Goal: Task Accomplishment & Management: Use online tool/utility

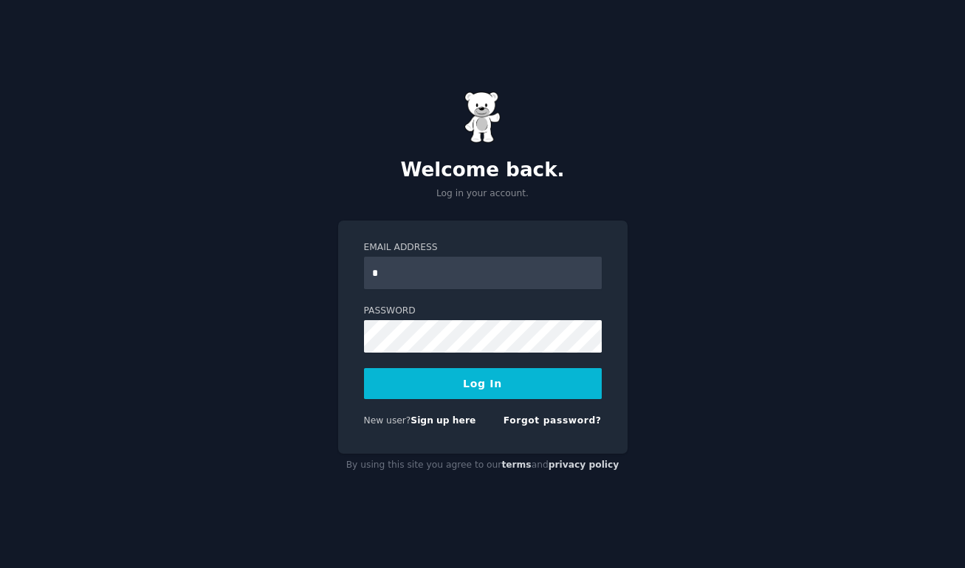
type input "**********"
click at [472, 385] on button "Log In" at bounding box center [483, 383] width 238 height 31
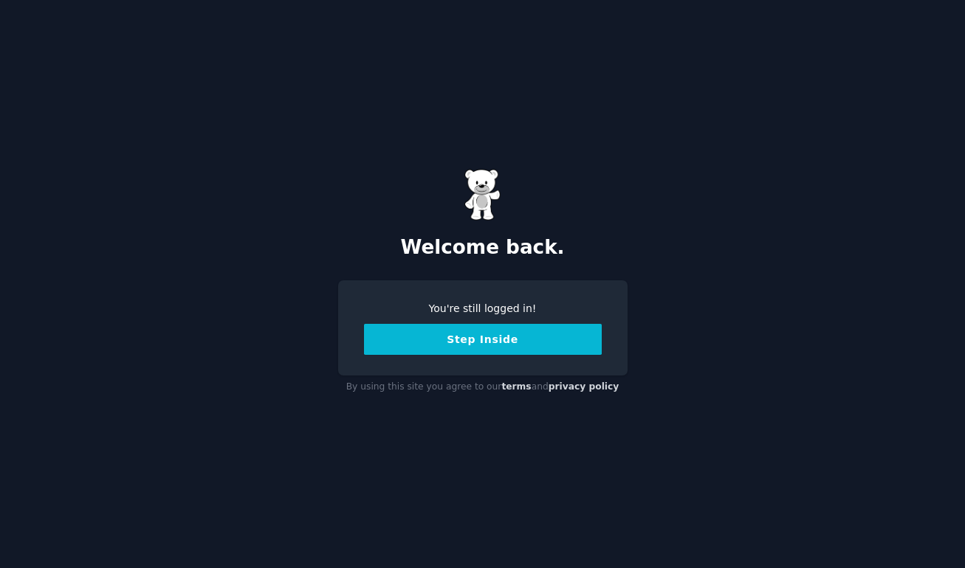
click at [460, 341] on button "Step Inside" at bounding box center [483, 339] width 238 height 31
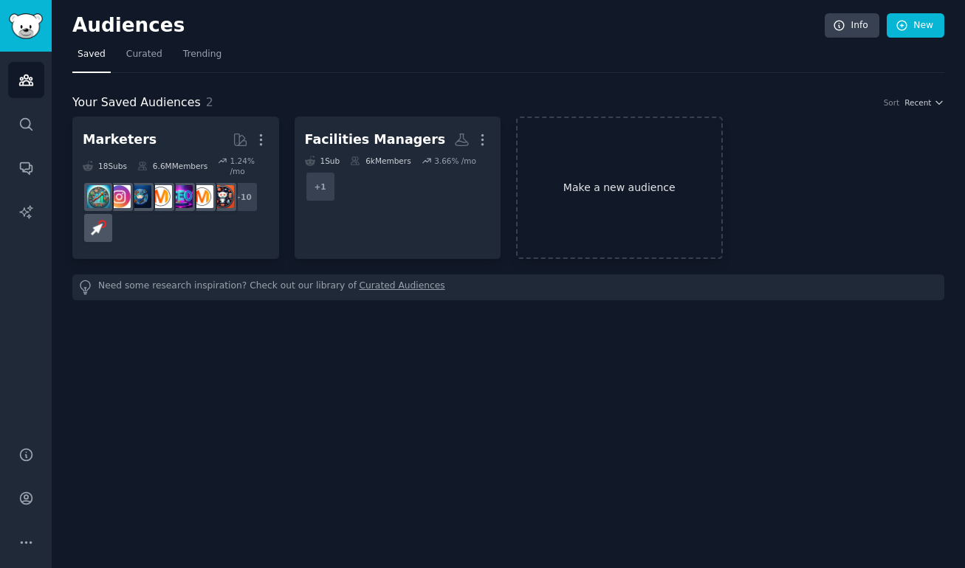
click at [562, 183] on link "Make a new audience" at bounding box center [619, 188] width 207 height 142
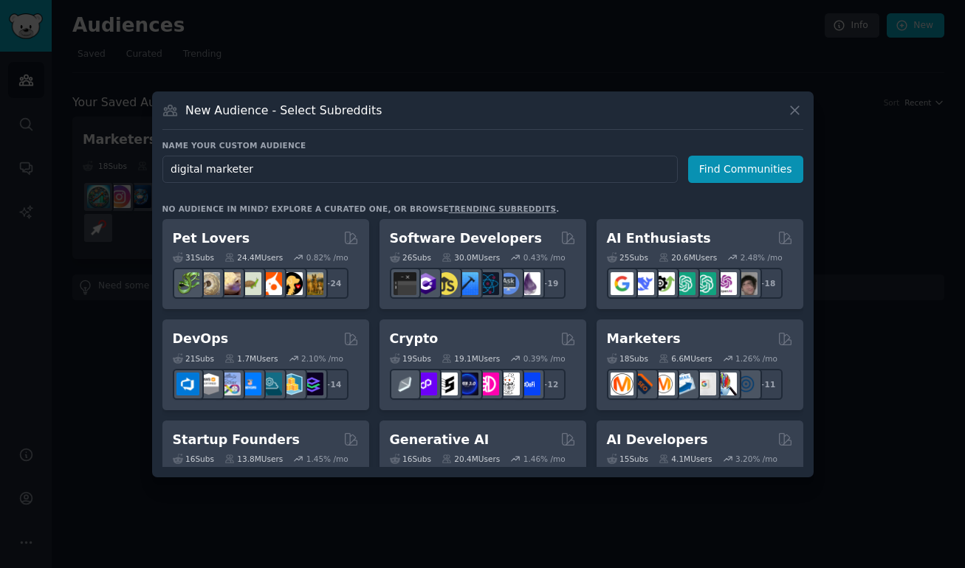
type input "digital marketers"
click at [716, 174] on button "Find Communities" at bounding box center [745, 169] width 115 height 27
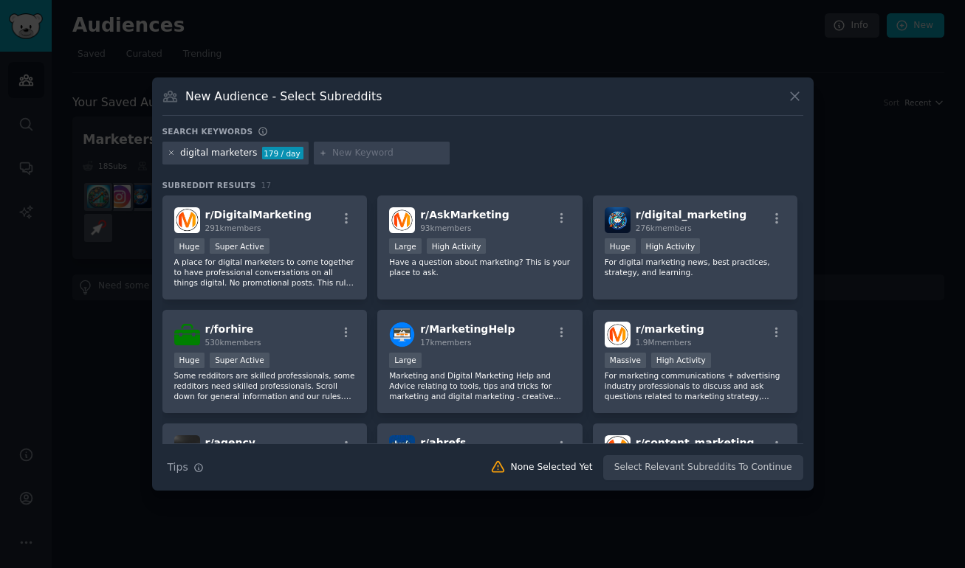
click at [172, 156] on icon at bounding box center [172, 153] width 8 height 8
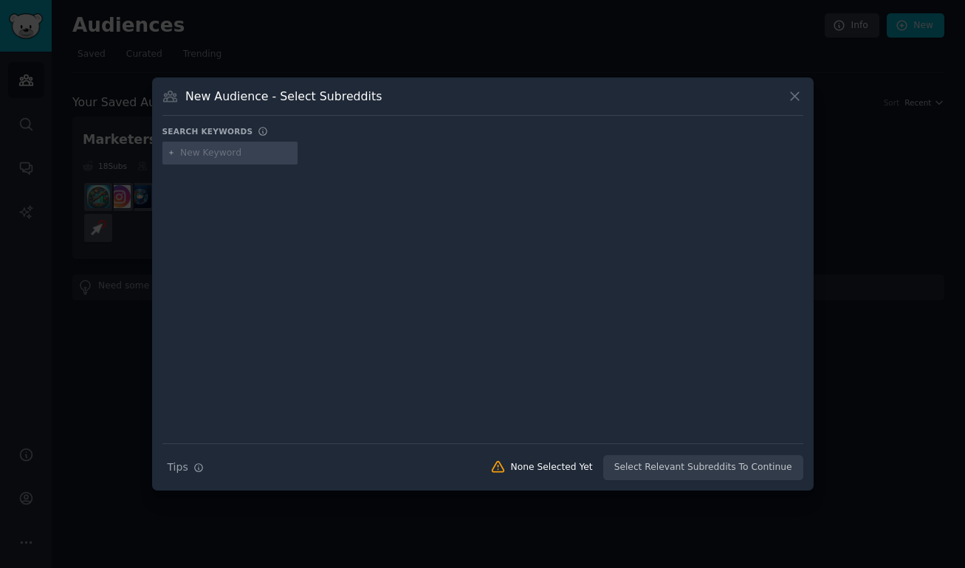
click at [204, 159] on input "text" at bounding box center [236, 153] width 112 height 13
type input "digital asset management"
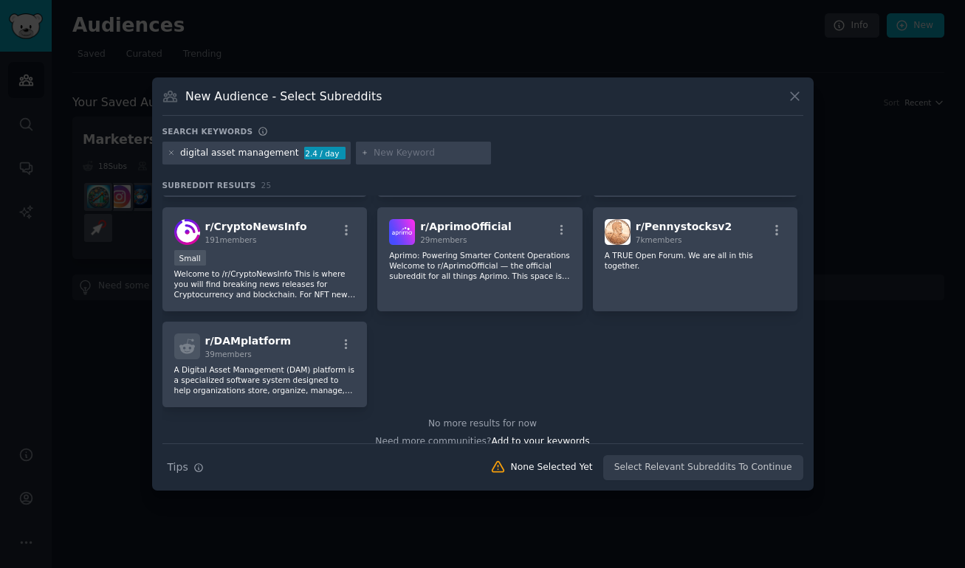
scroll to position [759, 0]
click at [791, 91] on icon at bounding box center [795, 97] width 16 height 16
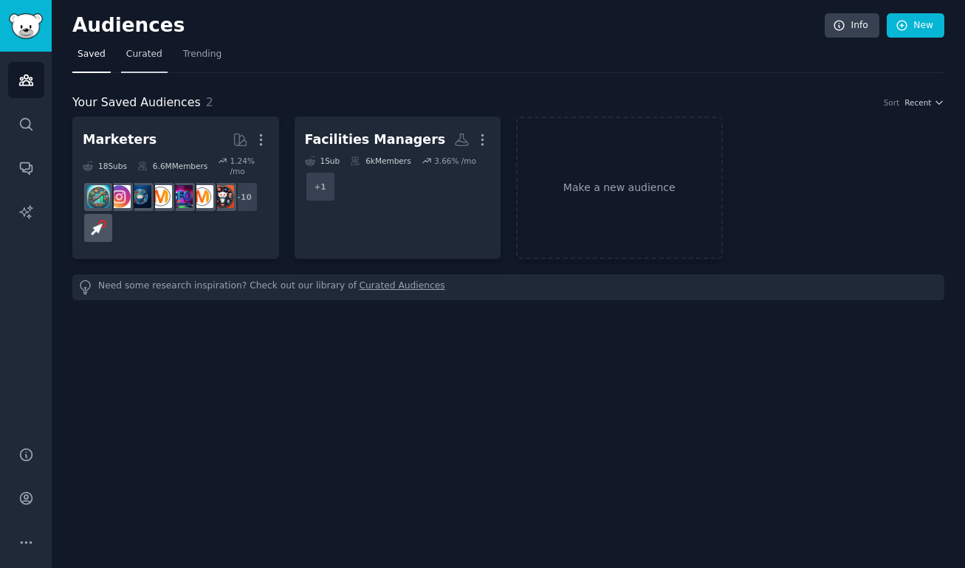
click at [144, 58] on span "Curated" at bounding box center [144, 54] width 36 height 13
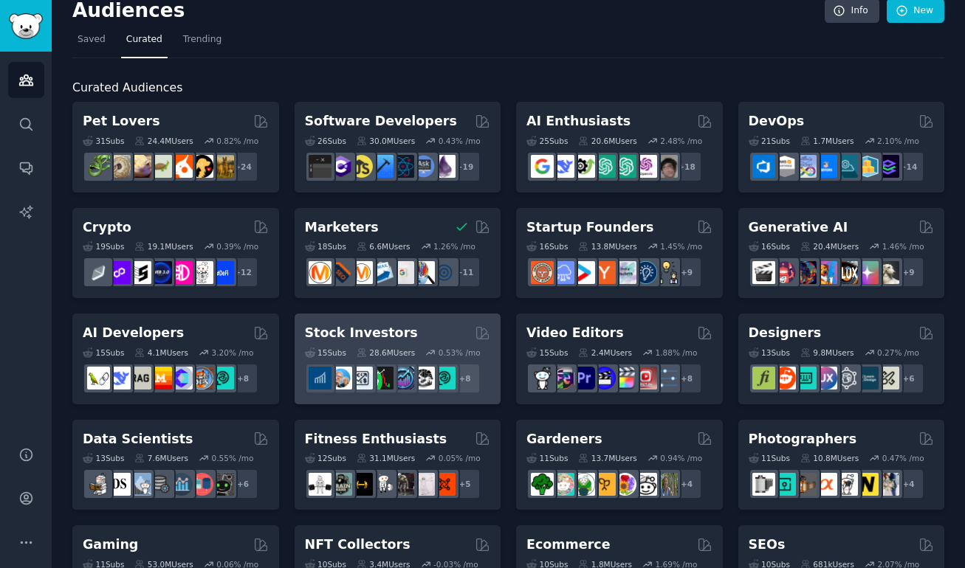
scroll to position [16, 0]
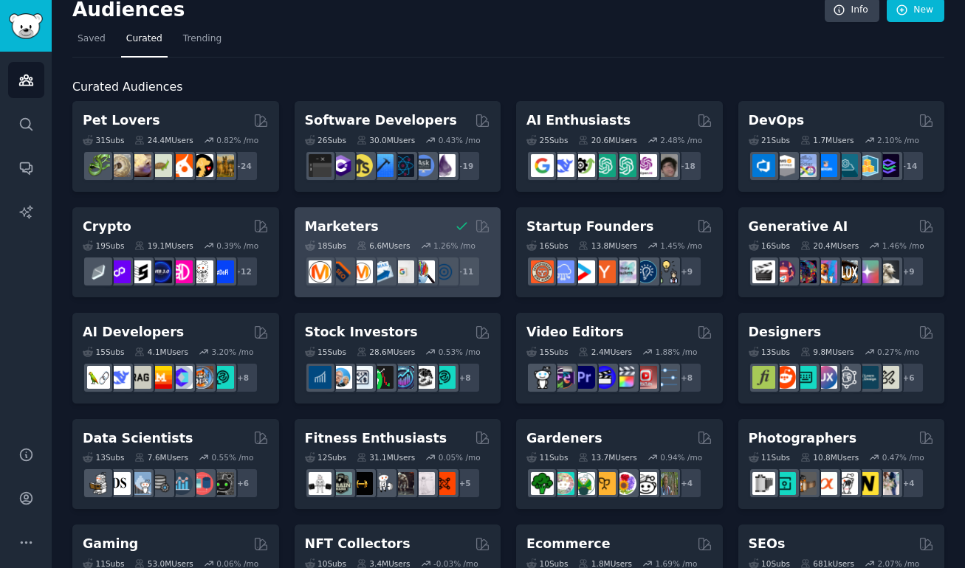
click at [410, 227] on div "Marketers" at bounding box center [398, 227] width 186 height 18
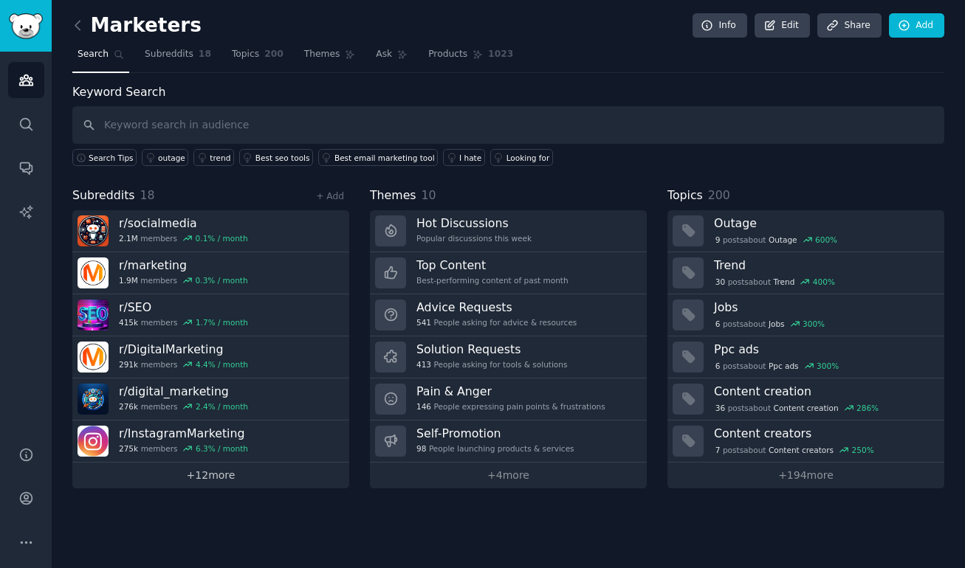
click at [217, 482] on link "+ 12 more" at bounding box center [210, 476] width 277 height 26
